Goal: Task Accomplishment & Management: Use online tool/utility

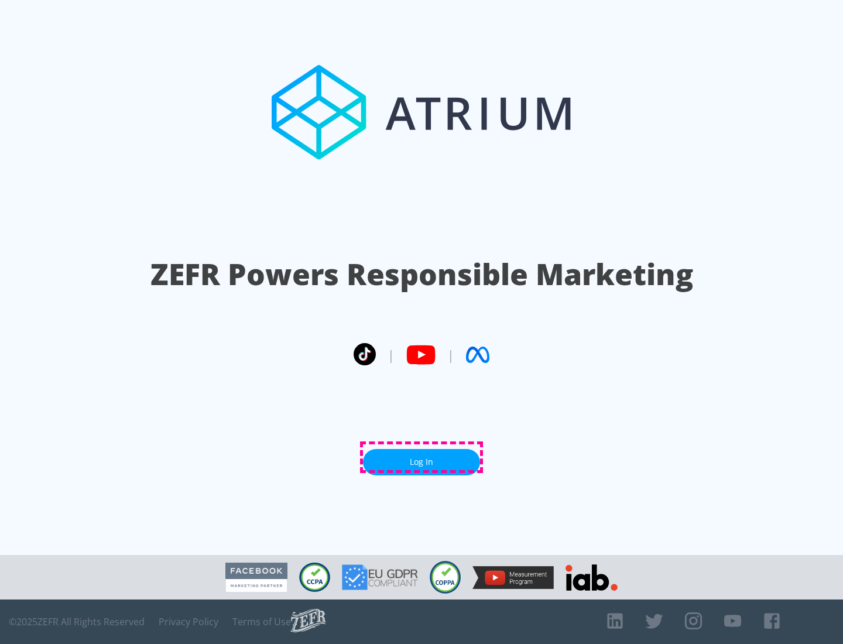
click at [422, 457] on link "Log In" at bounding box center [421, 462] width 117 height 26
